Goal: Information Seeking & Learning: Compare options

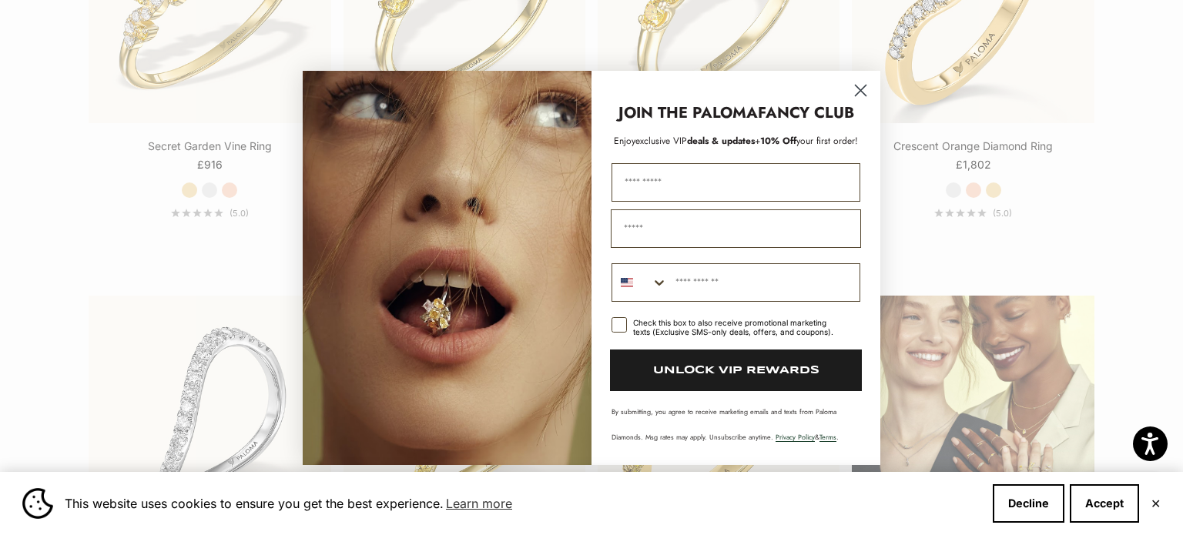
scroll to position [1982, 0]
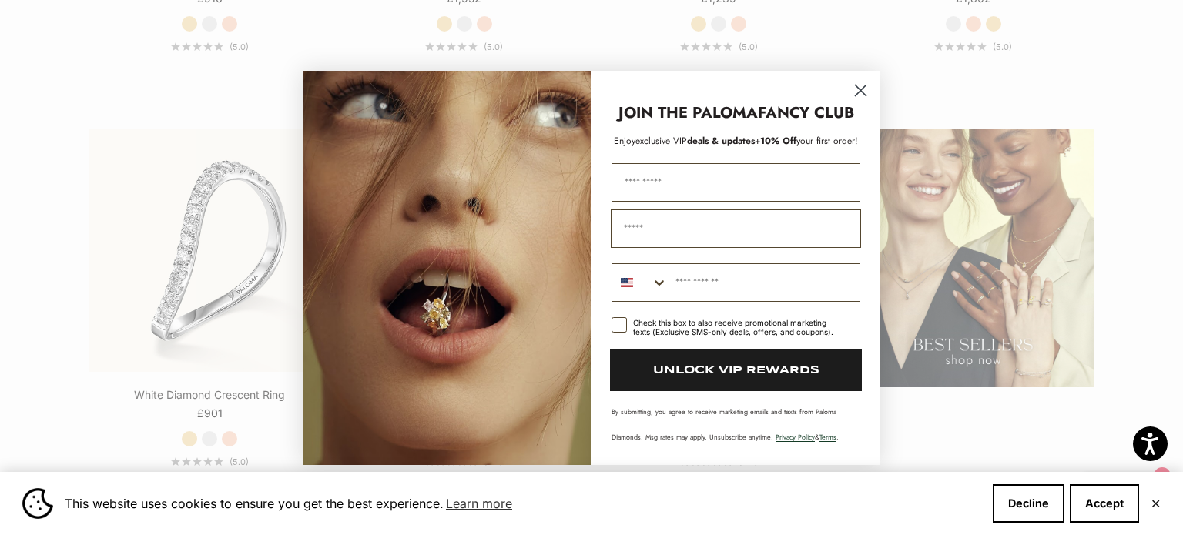
click at [859, 96] on circle "Close dialog" at bounding box center [860, 89] width 25 height 25
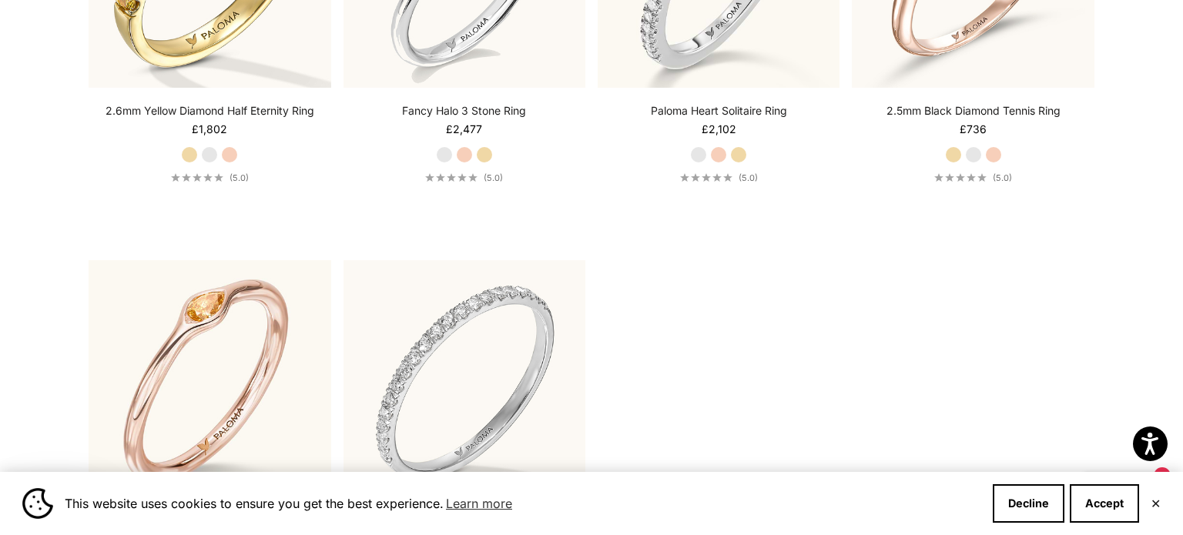
scroll to position [4967, 0]
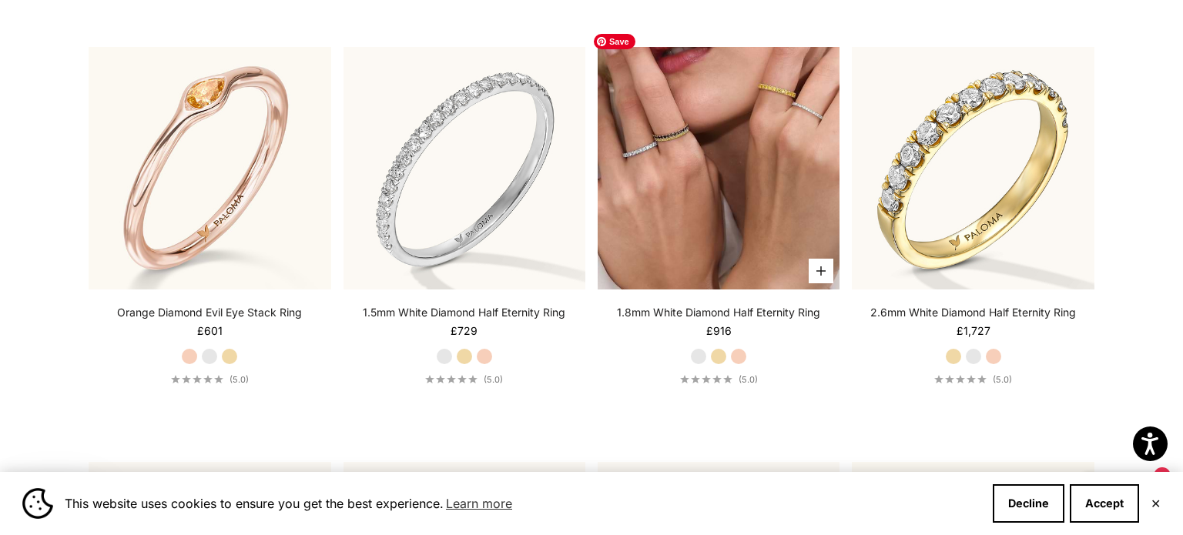
click at [800, 96] on img at bounding box center [719, 168] width 242 height 242
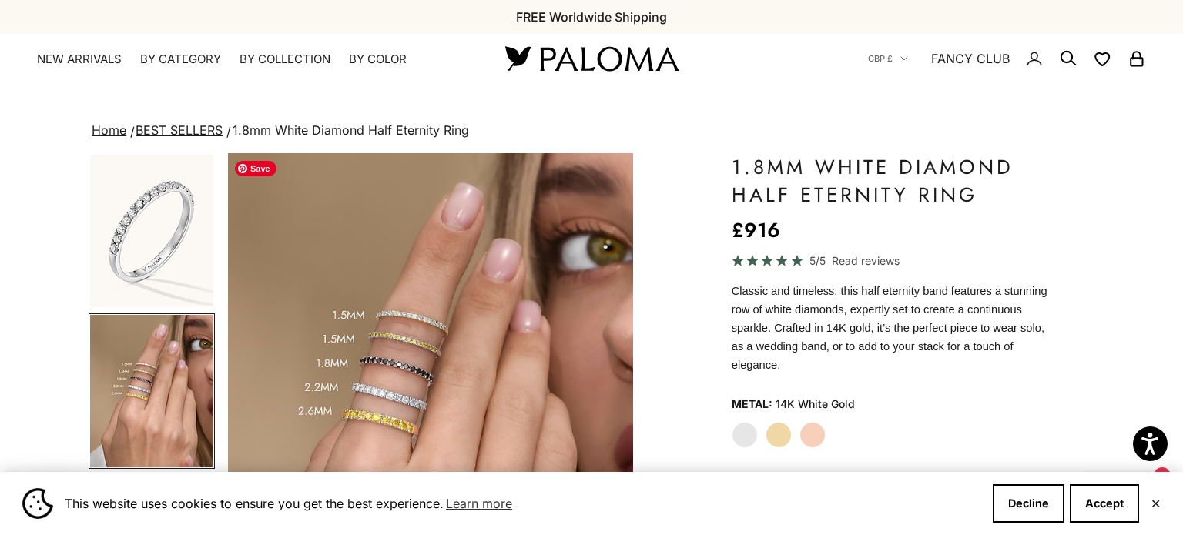
scroll to position [0, 424]
click at [419, 405] on img "Item 4 of 22" at bounding box center [431, 403] width 406 height 501
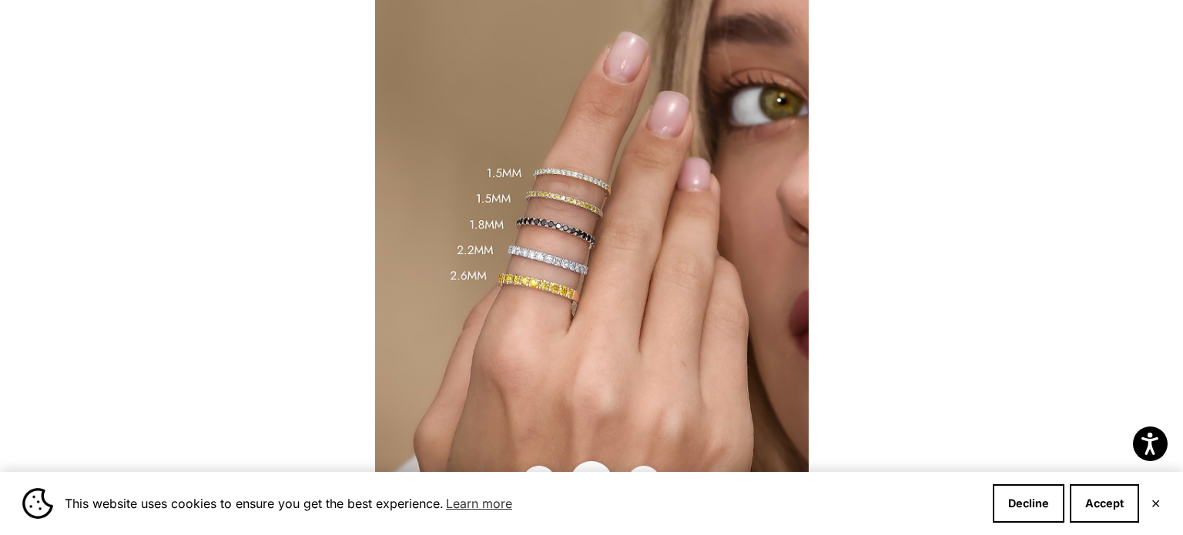
click at [978, 156] on div at bounding box center [591, 267] width 1183 height 535
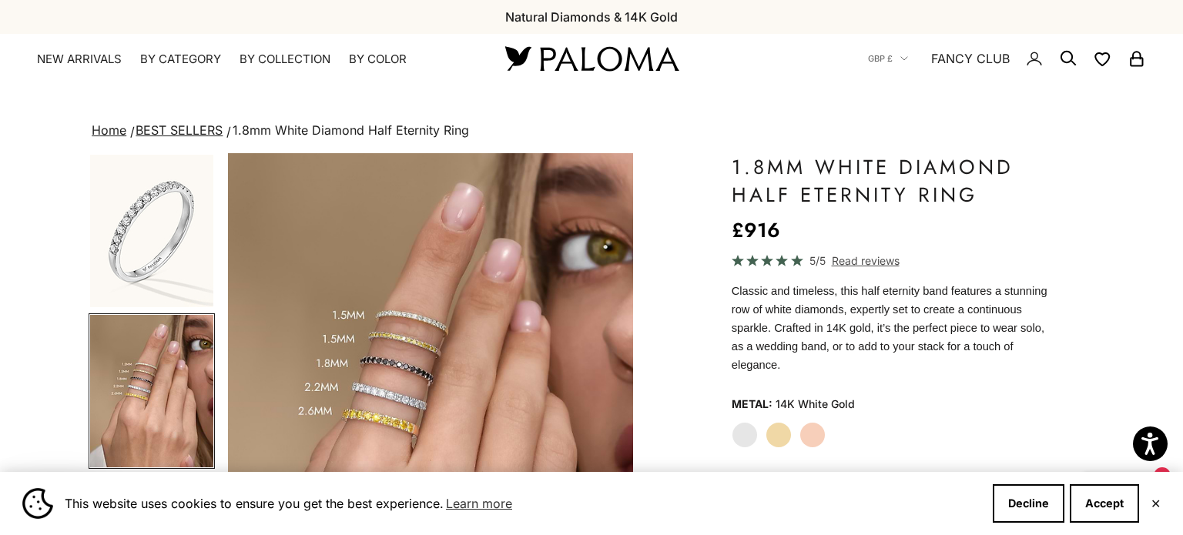
click at [738, 424] on label "White Gold" at bounding box center [745, 435] width 26 height 26
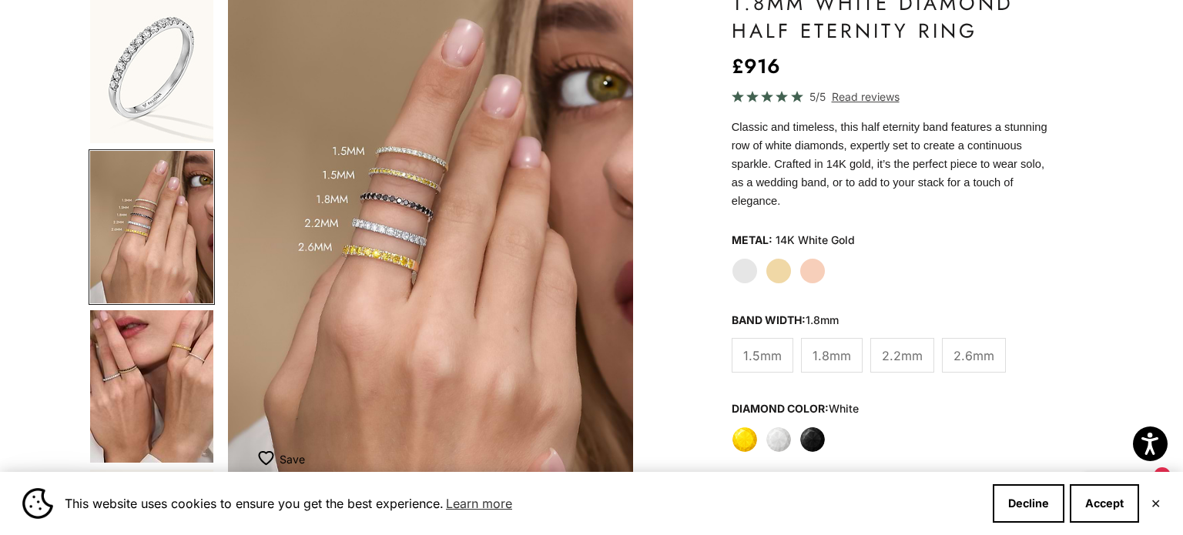
scroll to position [169, 0]
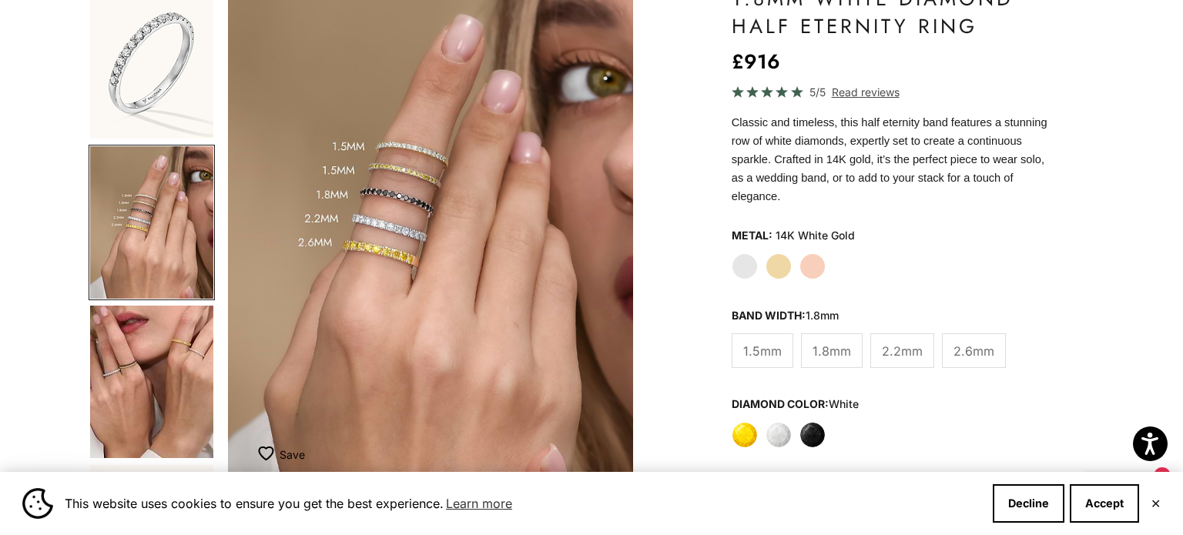
click at [915, 341] on span "2.2mm" at bounding box center [902, 351] width 41 height 20
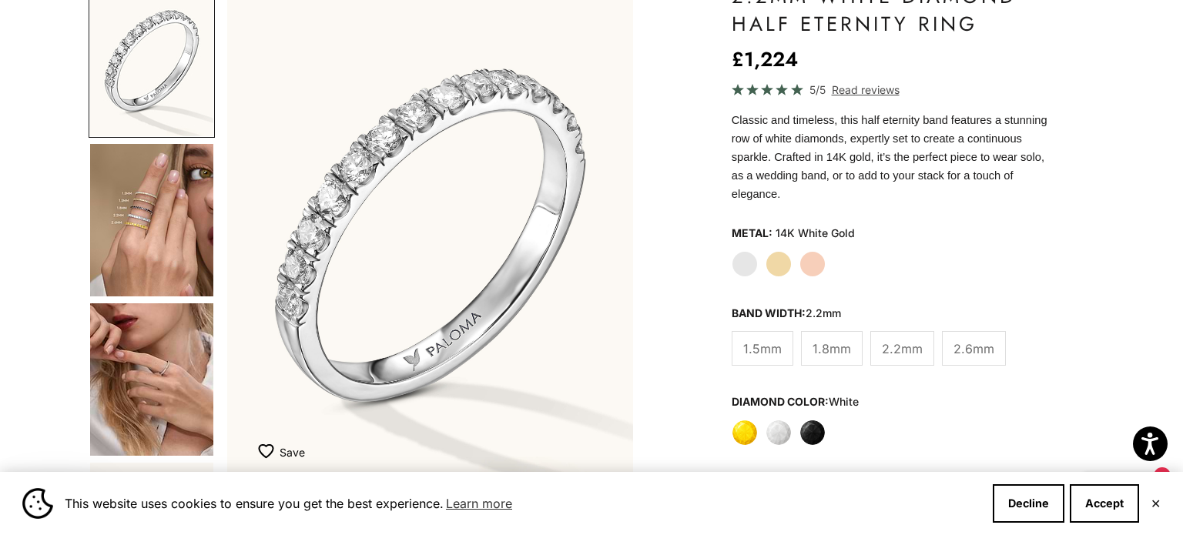
scroll to position [173, 0]
click at [745, 418] on label "Yellow" at bounding box center [745, 431] width 26 height 26
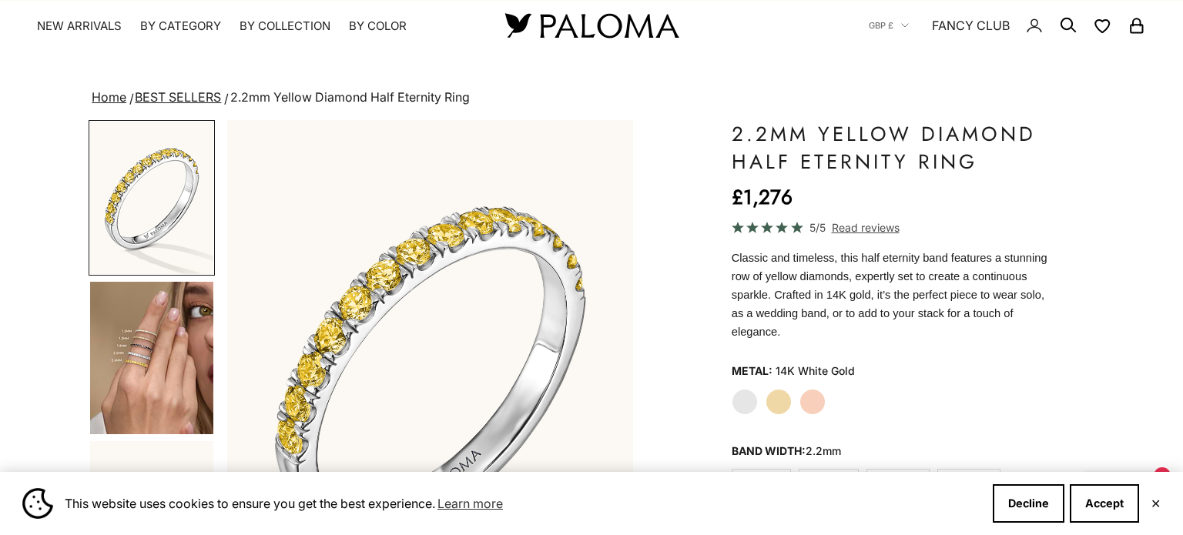
scroll to position [33, 0]
click at [817, 389] on label "Rose Gold" at bounding box center [813, 402] width 26 height 26
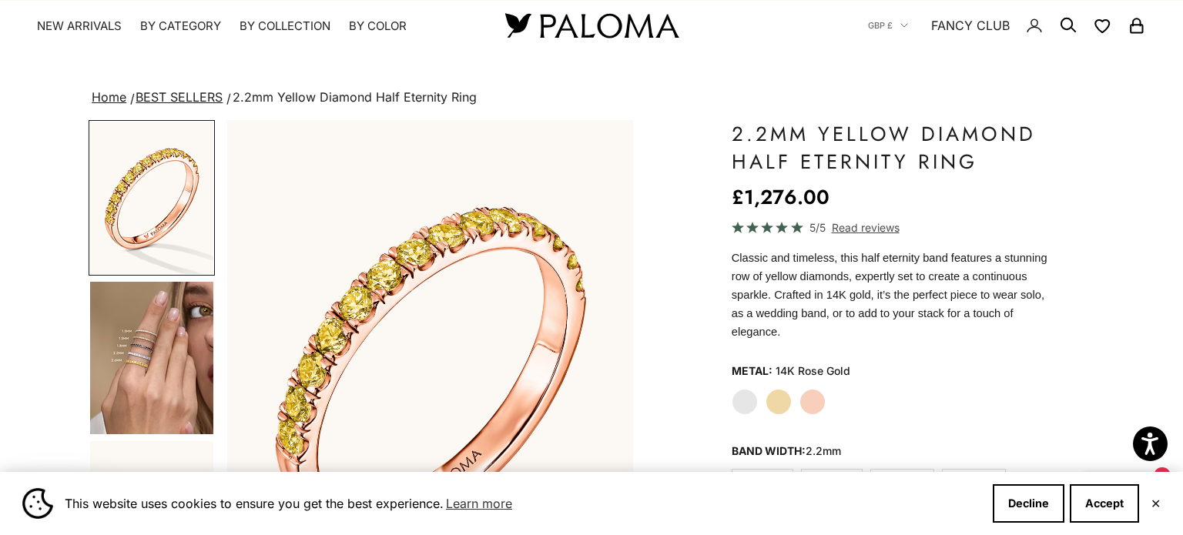
click at [747, 389] on label "White Gold" at bounding box center [745, 402] width 26 height 26
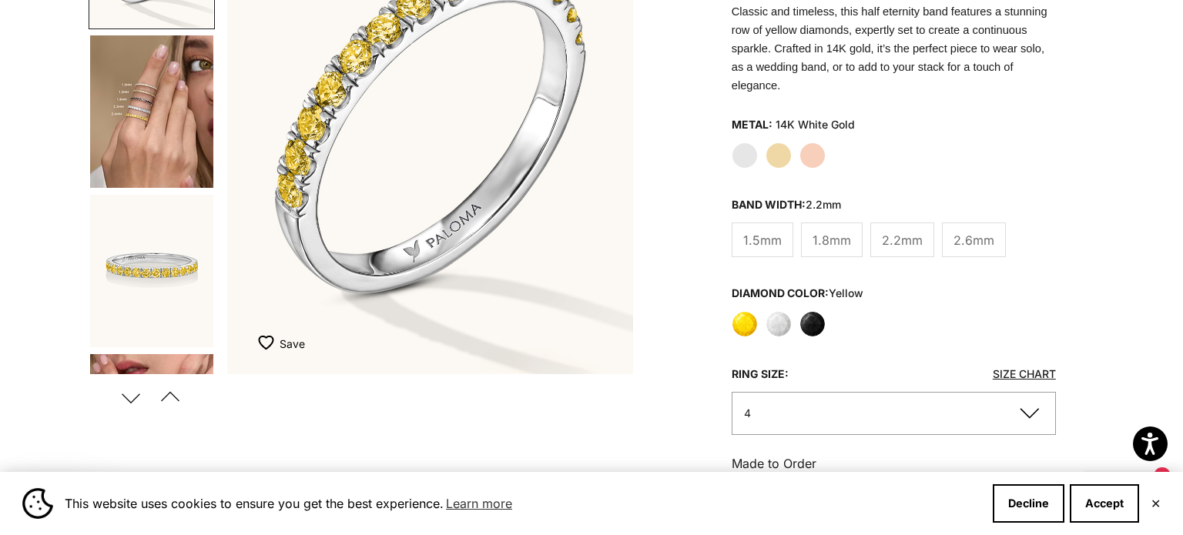
scroll to position [282, 0]
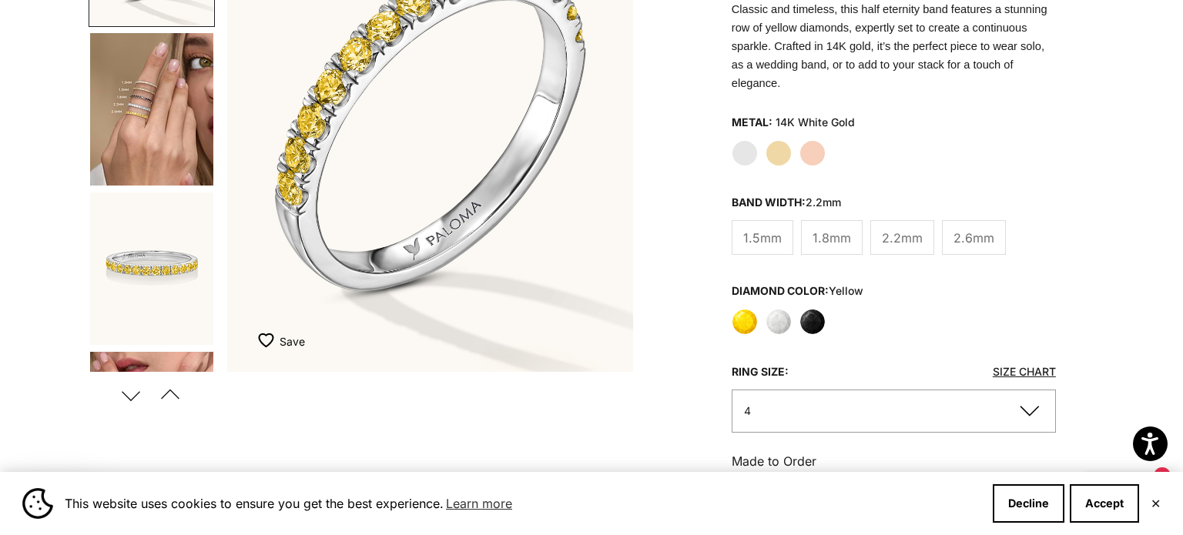
click at [743, 309] on label "Yellow" at bounding box center [745, 322] width 26 height 26
click at [785, 309] on label "White" at bounding box center [779, 322] width 26 height 26
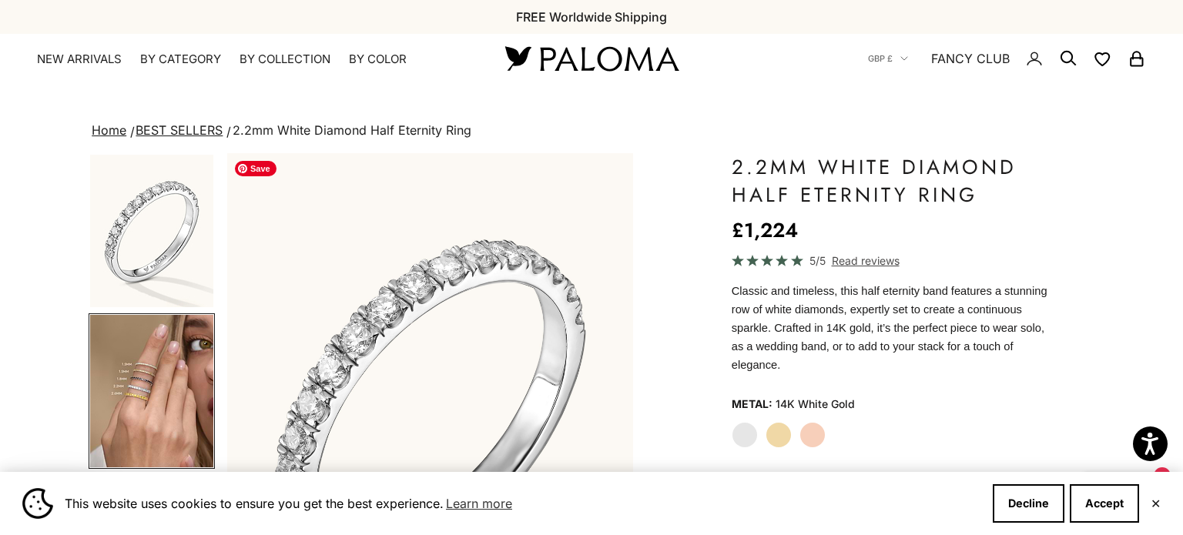
scroll to position [0, 424]
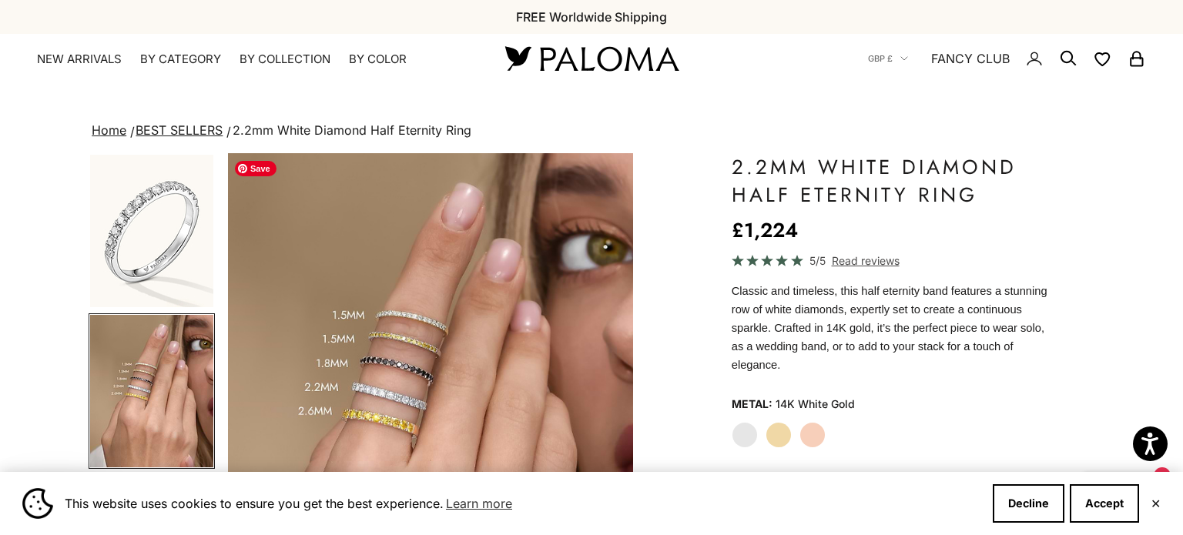
click at [362, 399] on img "Item 4 of 23" at bounding box center [431, 403] width 406 height 501
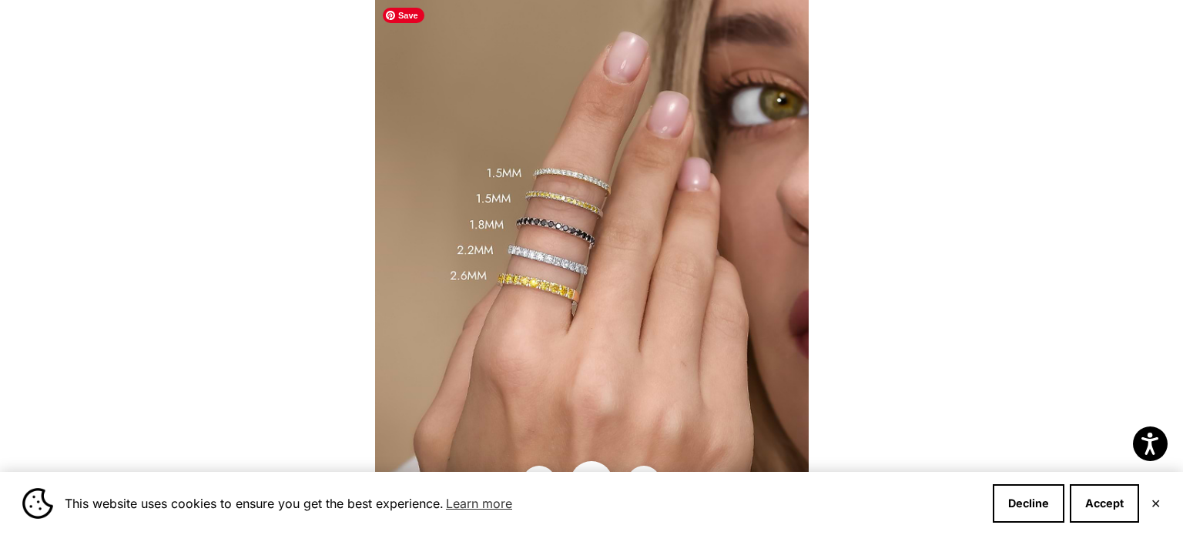
click at [576, 273] on img at bounding box center [592, 267] width 434 height 535
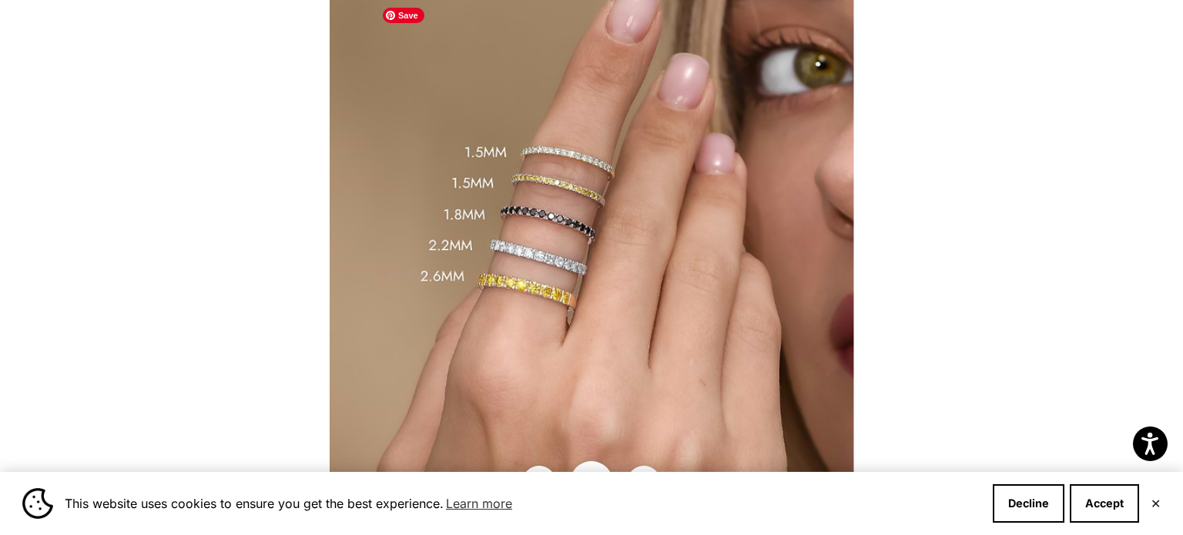
click at [576, 273] on img at bounding box center [592, 266] width 524 height 647
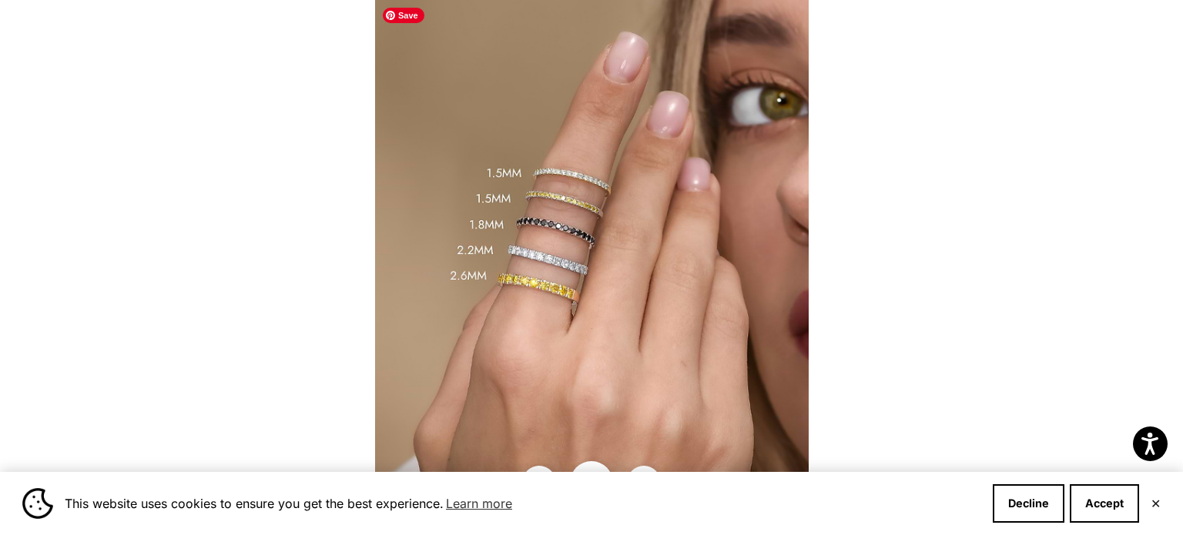
click at [576, 273] on img at bounding box center [592, 267] width 434 height 535
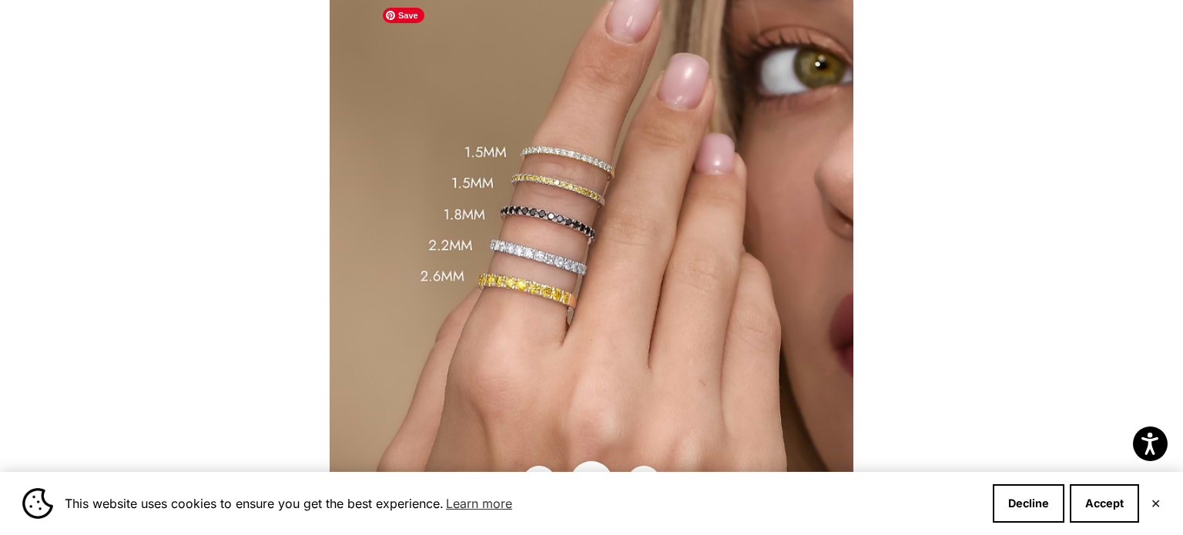
click at [555, 257] on img at bounding box center [592, 266] width 524 height 647
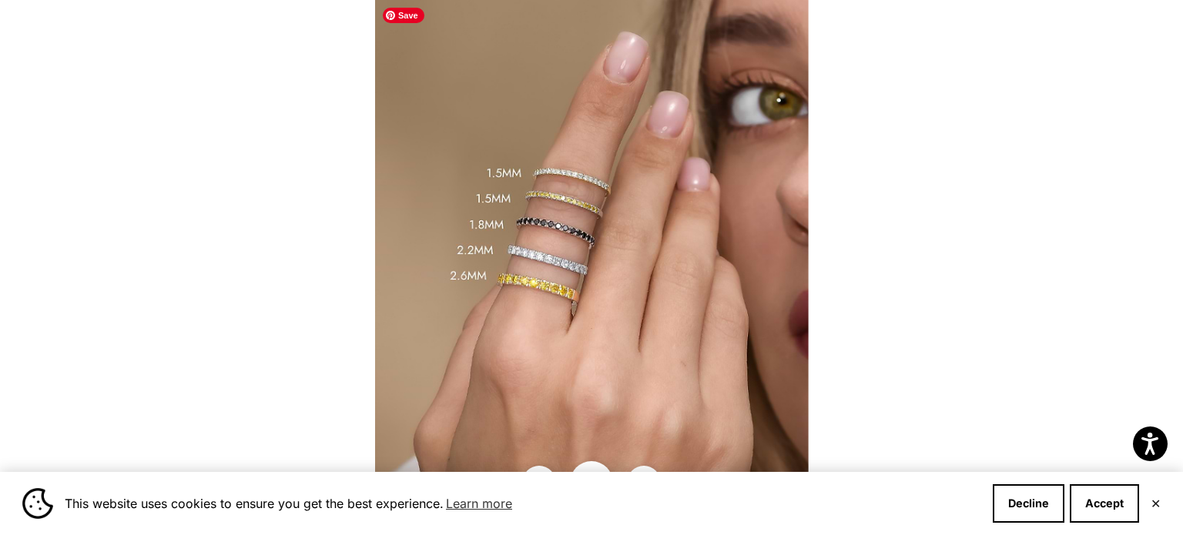
click at [555, 257] on img at bounding box center [592, 267] width 434 height 535
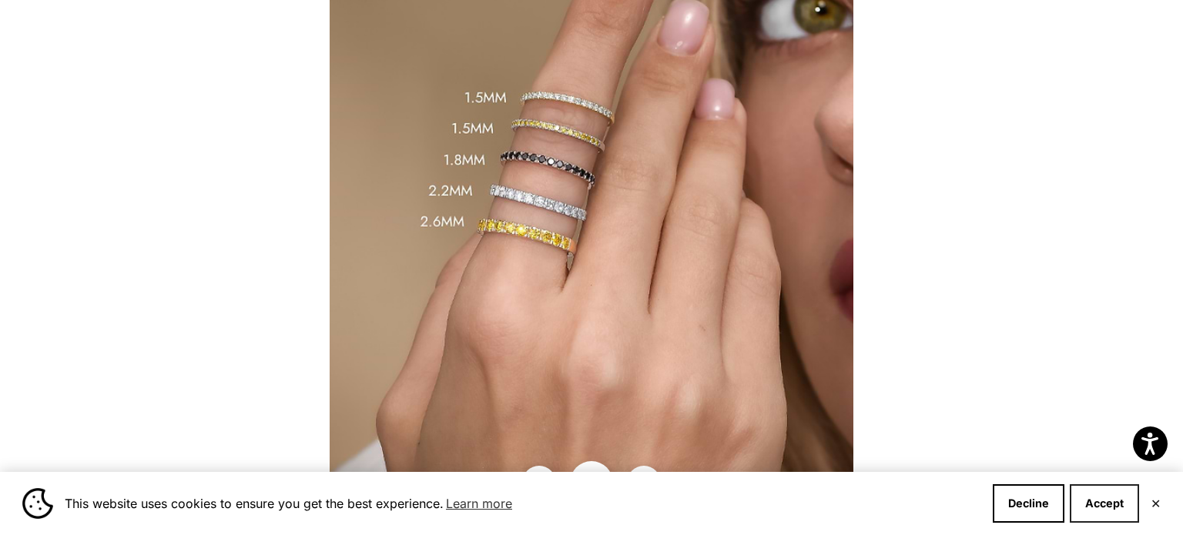
click at [1105, 502] on button "Accept" at bounding box center [1104, 503] width 69 height 39
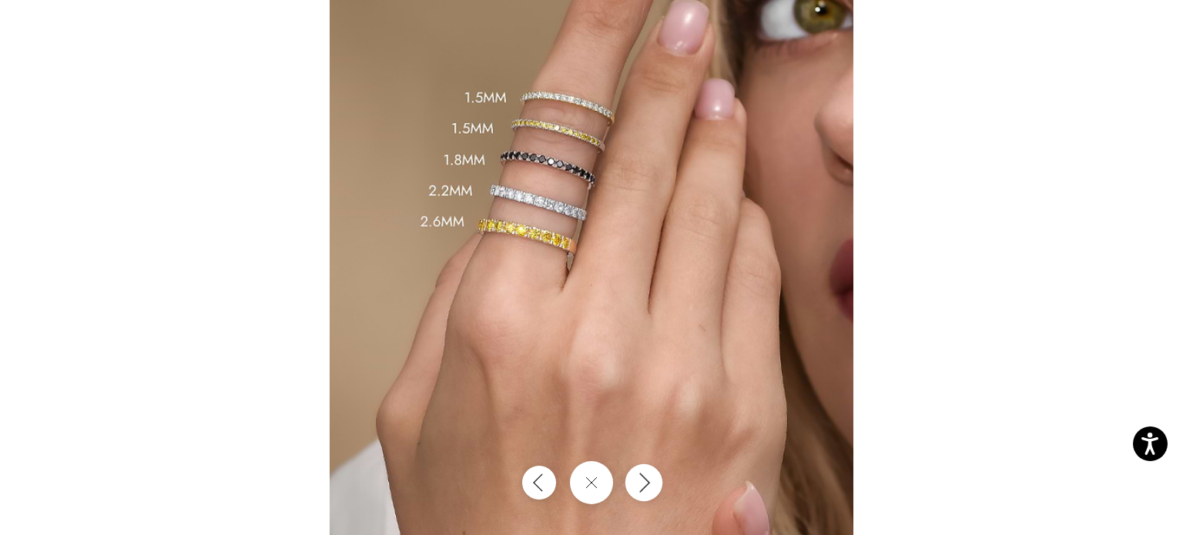
click at [650, 488] on icon "Next" at bounding box center [644, 482] width 18 height 21
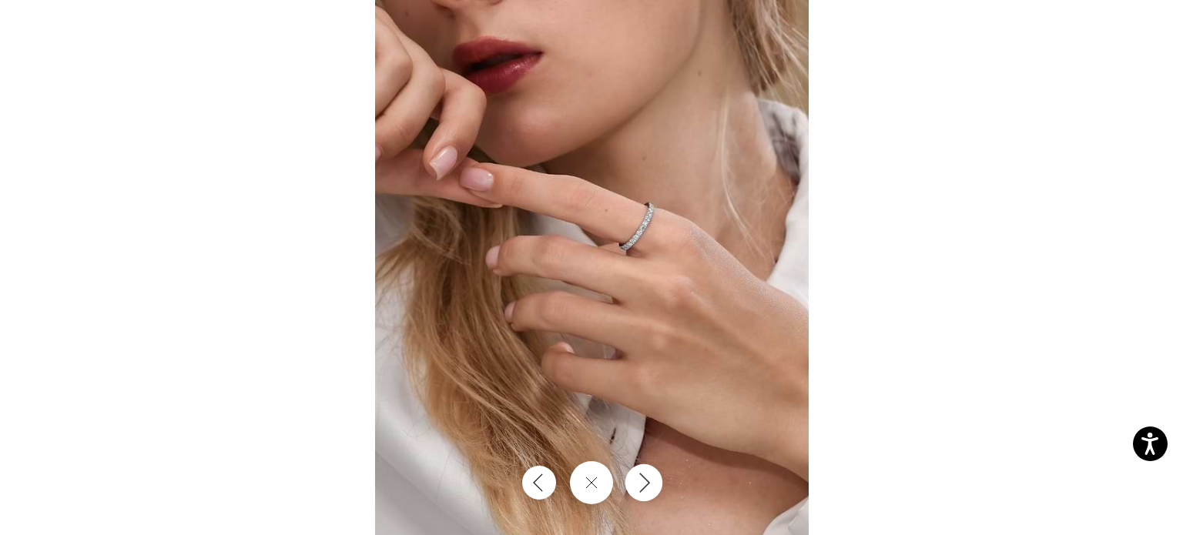
click at [650, 488] on icon "Next" at bounding box center [644, 482] width 18 height 21
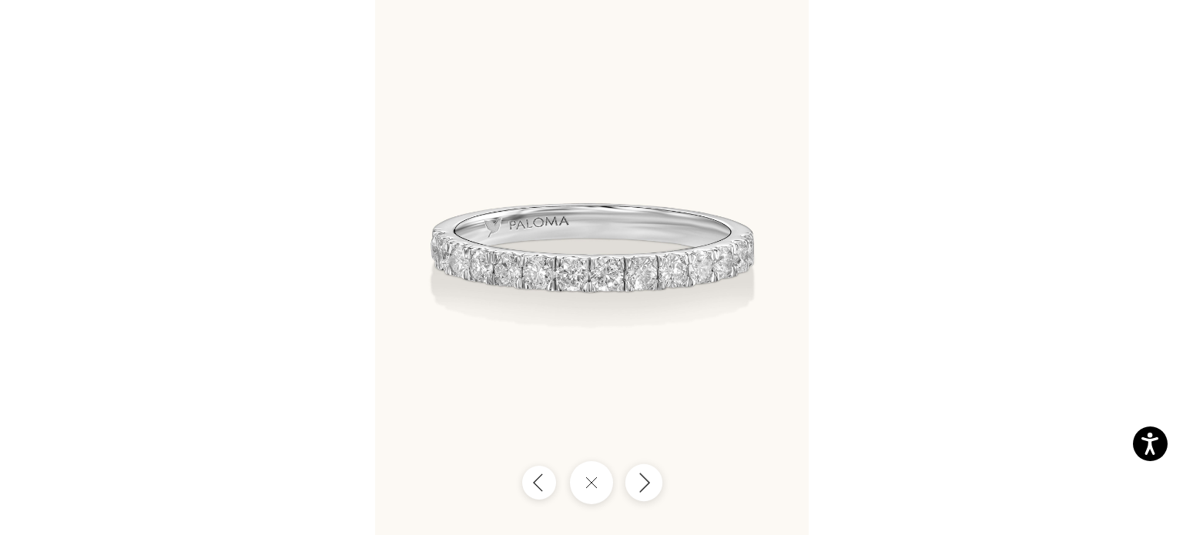
click at [650, 488] on icon "Next" at bounding box center [644, 482] width 18 height 21
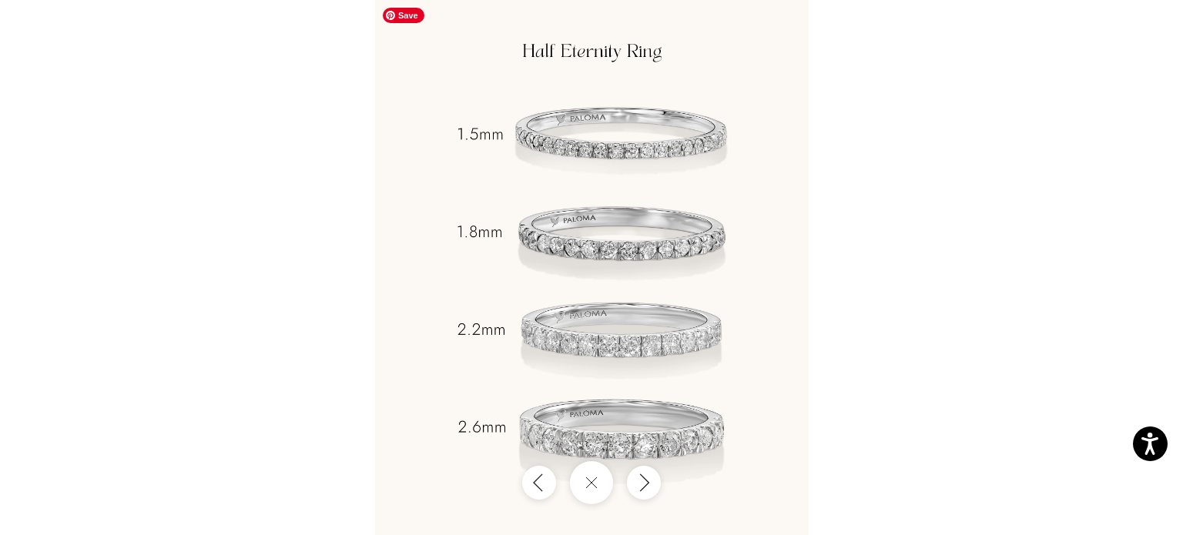
click at [615, 245] on img at bounding box center [592, 267] width 434 height 535
